Goal: Information Seeking & Learning: Check status

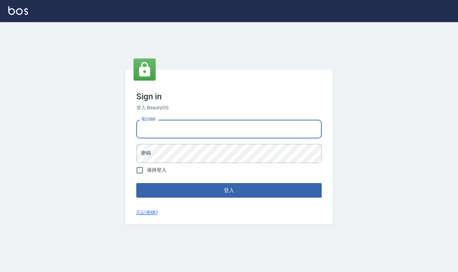
type input "0968065108"
click at [229, 190] on button "登入" at bounding box center [229, 190] width 186 height 15
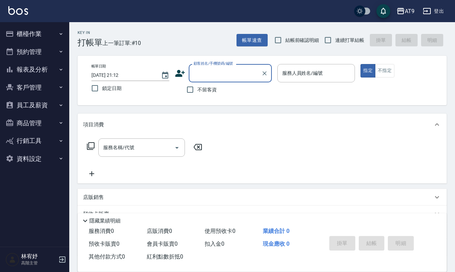
click at [214, 92] on span "不留客資" at bounding box center [206, 89] width 19 height 7
click at [197, 92] on input "不留客資" at bounding box center [190, 89] width 15 height 15
click at [211, 88] on span "不留客資" at bounding box center [206, 89] width 19 height 7
click at [197, 88] on input "不留客資" at bounding box center [190, 89] width 15 height 15
click at [211, 89] on span "不留客資" at bounding box center [206, 89] width 19 height 7
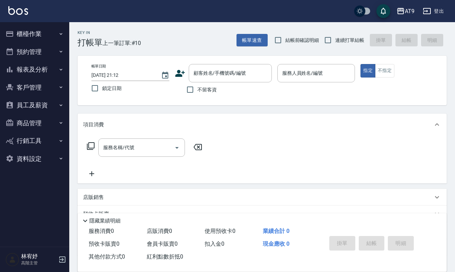
click at [197, 89] on input "不留客資" at bounding box center [190, 89] width 15 height 15
checkbox input "true"
click at [345, 38] on span "連續打單結帳" at bounding box center [349, 40] width 29 height 7
click at [335, 38] on input "連續打單結帳" at bounding box center [328, 40] width 15 height 15
checkbox input "true"
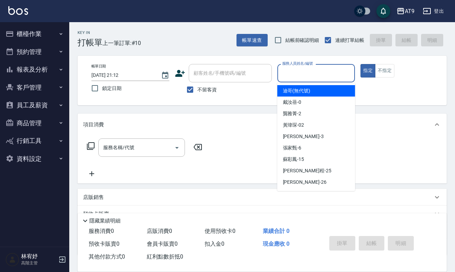
click at [322, 71] on div "服務人員姓名/編號 服務人員姓名/編號" at bounding box center [316, 73] width 78 height 18
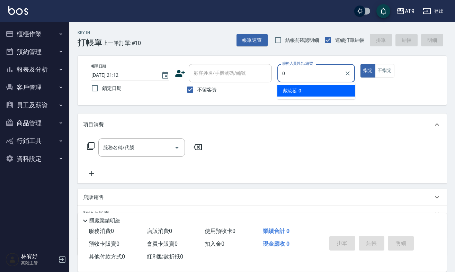
type input "[PERSON_NAME]-0"
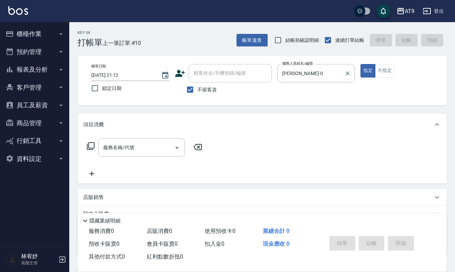
type button "true"
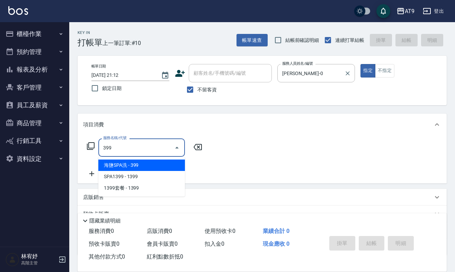
type input "海鹽SPA洗(399)"
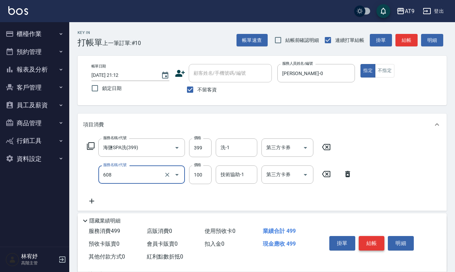
click at [366, 239] on button "結帳" at bounding box center [372, 243] width 26 height 15
type input "精油長髮(608)"
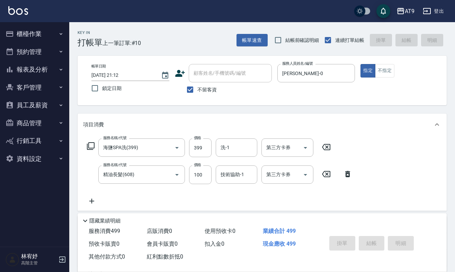
type input "[DATE] 21:13"
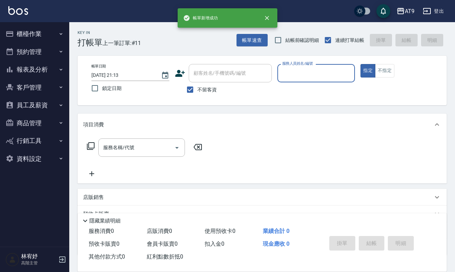
click at [36, 72] on button "報表及分析" at bounding box center [35, 70] width 64 height 18
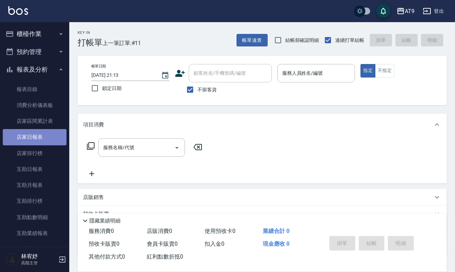
click at [38, 133] on link "店家日報表" at bounding box center [35, 137] width 64 height 16
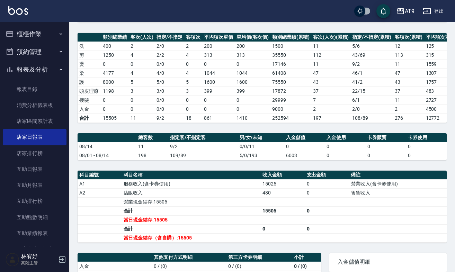
scroll to position [118, 0]
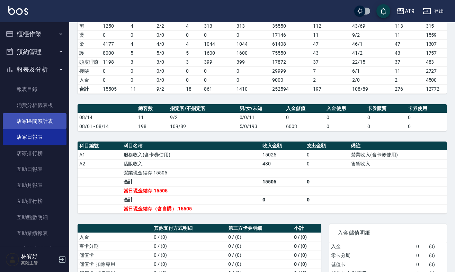
click at [40, 122] on link "店家區間累計表" at bounding box center [35, 121] width 64 height 16
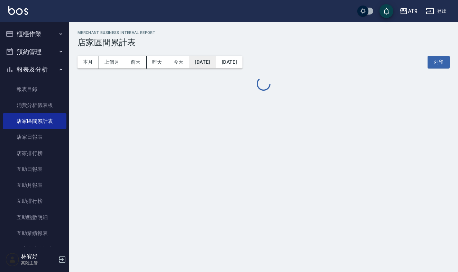
click at [203, 65] on button "[DATE]" at bounding box center [202, 62] width 27 height 13
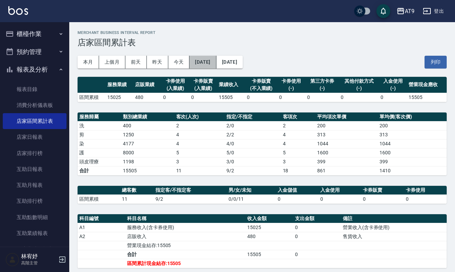
click at [203, 65] on button "[DATE]" at bounding box center [202, 62] width 27 height 13
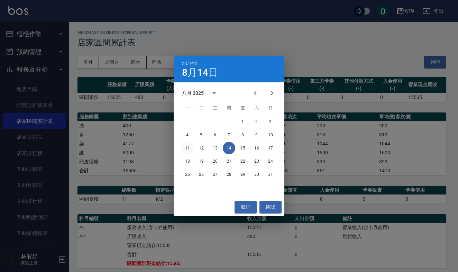
click at [189, 150] on button "11" at bounding box center [187, 148] width 12 height 12
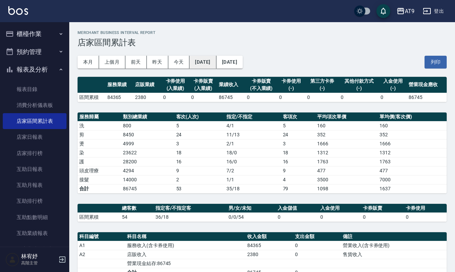
click at [216, 61] on button "[DATE]" at bounding box center [202, 62] width 27 height 13
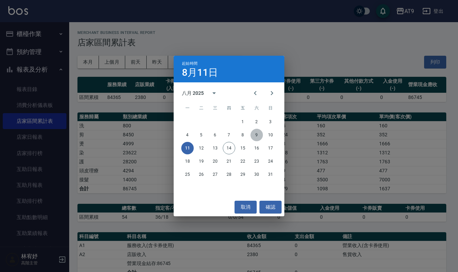
click at [260, 139] on button "9" at bounding box center [257, 135] width 12 height 12
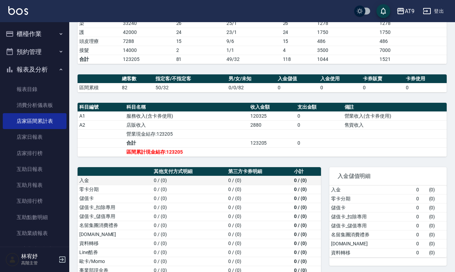
scroll to position [125, 0]
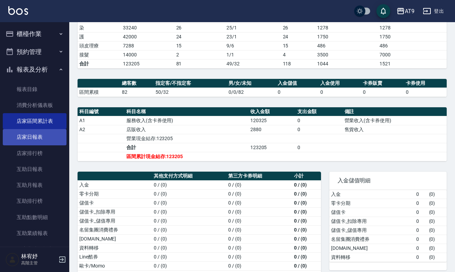
click at [35, 133] on link "店家日報表" at bounding box center [35, 137] width 64 height 16
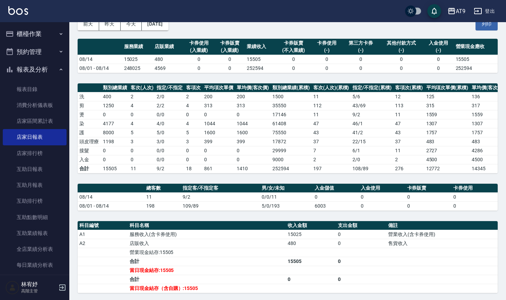
scroll to position [34, 0]
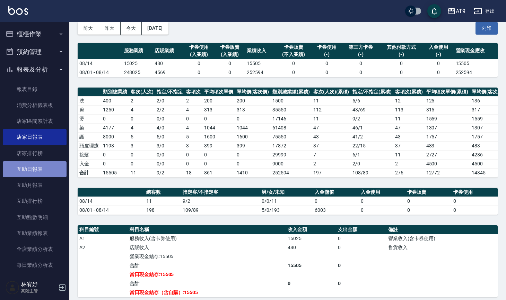
click at [39, 165] on link "互助日報表" at bounding box center [35, 169] width 64 height 16
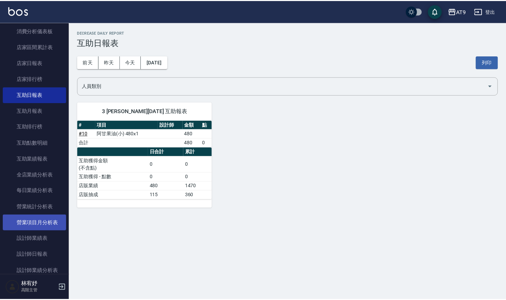
scroll to position [87, 0]
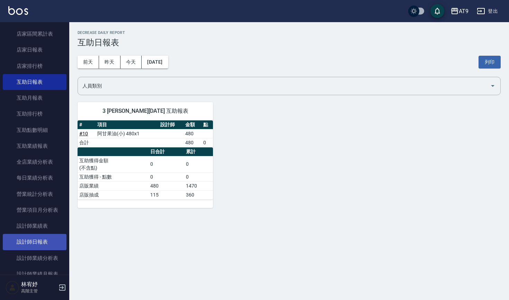
click at [45, 239] on link "設計師日報表" at bounding box center [35, 242] width 64 height 16
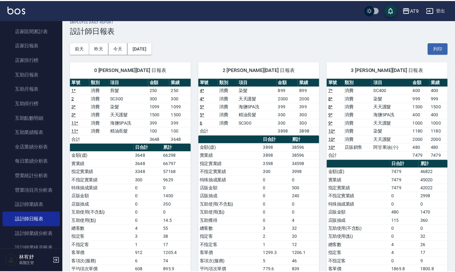
scroll to position [18, 0]
